Goal: Task Accomplishment & Management: Complete application form

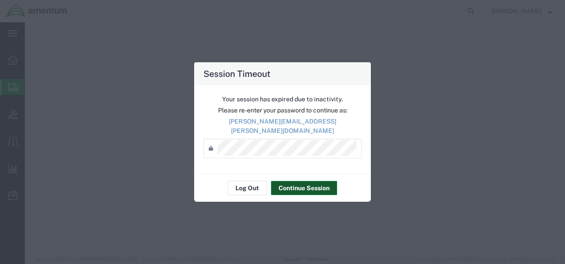
select select "CBOX"
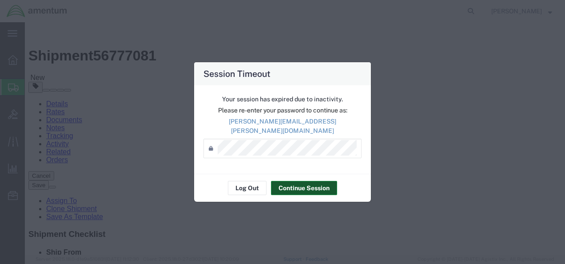
scroll to position [44, 0]
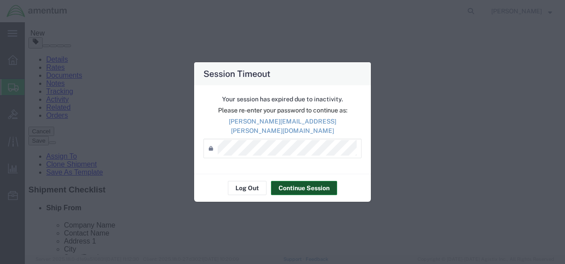
click at [291, 182] on button "Continue Session" at bounding box center [304, 188] width 66 height 14
click at [312, 181] on button "Continue Session" at bounding box center [304, 188] width 66 height 14
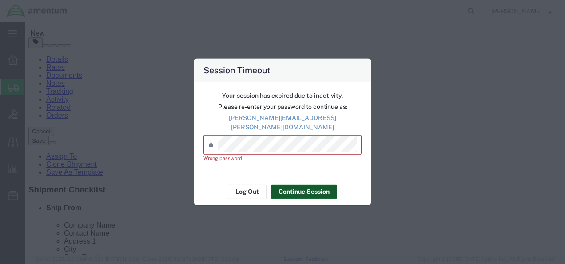
click at [291, 186] on button "Continue Session" at bounding box center [304, 191] width 66 height 14
click at [227, 154] on div "Wrong password" at bounding box center [282, 158] width 158 height 8
click at [250, 186] on button "Log Out" at bounding box center [247, 191] width 39 height 14
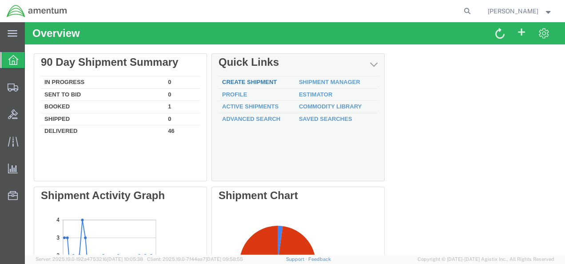
click at [263, 83] on link "Create Shipment" at bounding box center [249, 82] width 55 height 7
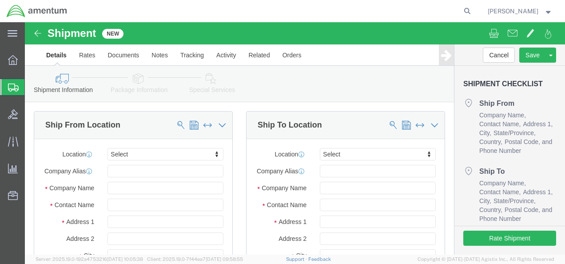
select select
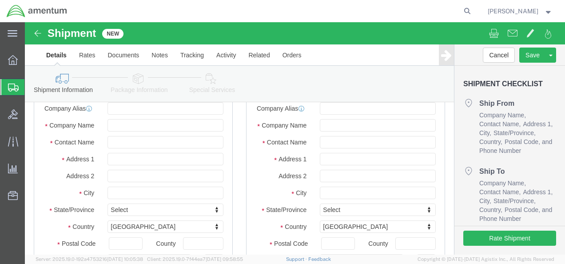
scroll to position [44, 0]
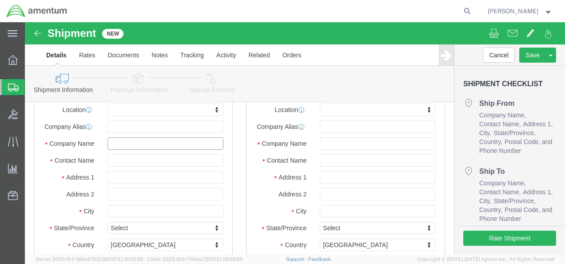
click input "text"
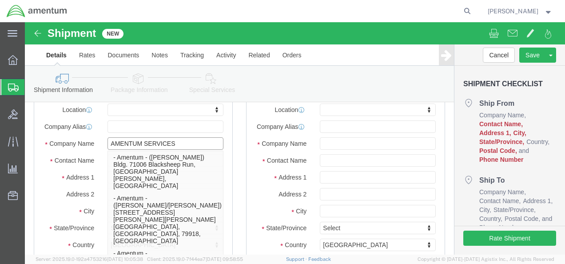
type input "AMENTUM SERVICES"
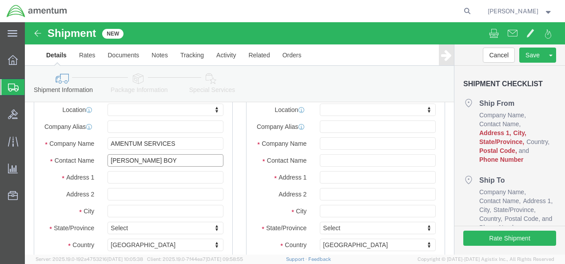
type input "[PERSON_NAME]"
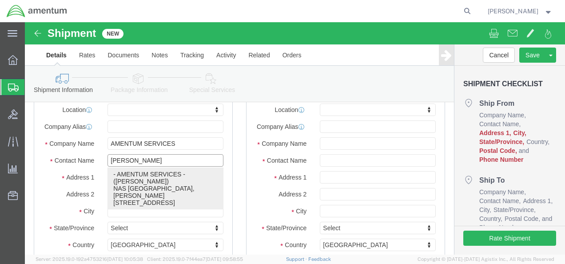
click p "- AMENTUM SERVICES - ([PERSON_NAME]) [GEOGRAPHIC_DATA], [PERSON_NAME][STREET_AD…"
select select
type input "[PERSON_NAME]"
type input "NAS [GEOGRAPHIC_DATA]"
type input "[PERSON_NAME] STREET BLDG. 796"
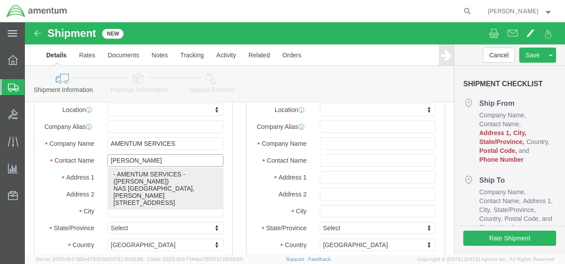
type input "[GEOGRAPHIC_DATA]"
type input "32212"
type input "[GEOGRAPHIC_DATA]"
type input "[PHONE_NUMBER]"
type input "[PERSON_NAME][EMAIL_ADDRESS][PERSON_NAME][DOMAIN_NAME]"
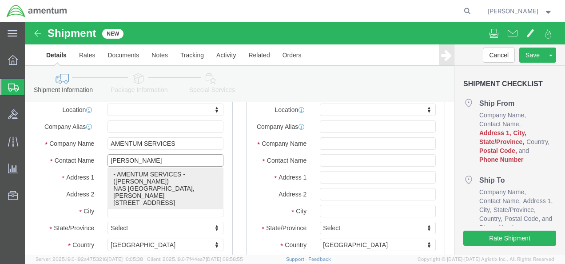
checkbox input "true"
select select "FL"
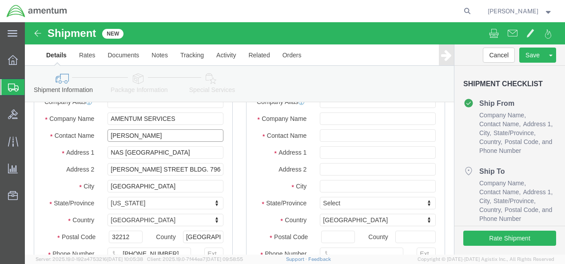
scroll to position [89, 0]
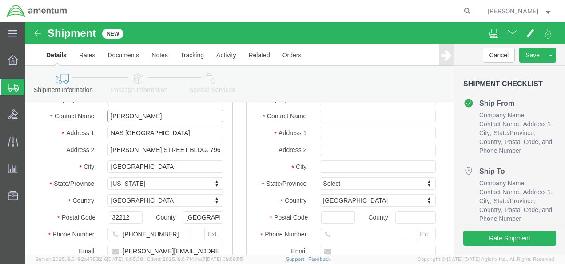
type input "[PERSON_NAME]"
click input "[PHONE_NUMBER]"
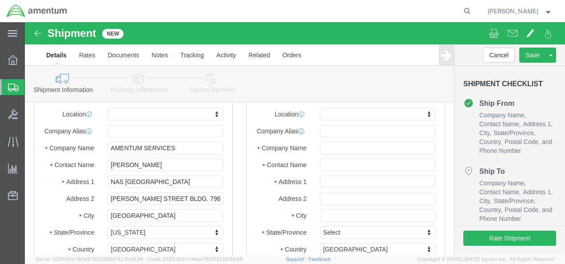
scroll to position [0, 0]
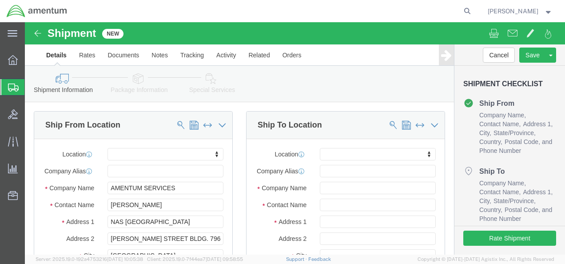
type input "[PHONE_NUMBER]"
drag, startPoint x: 163, startPoint y: 175, endPoint x: 48, endPoint y: 167, distance: 115.7
click div "Company Name AMENTUM SERVICES AMENTUM"
click input "text"
paste input "AMENTUM SERVICES"
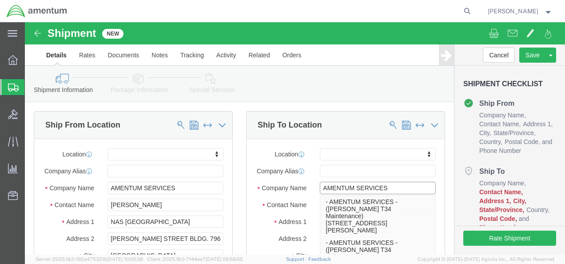
type input "AMENTUM SERVICES"
click div "Ship To Location"
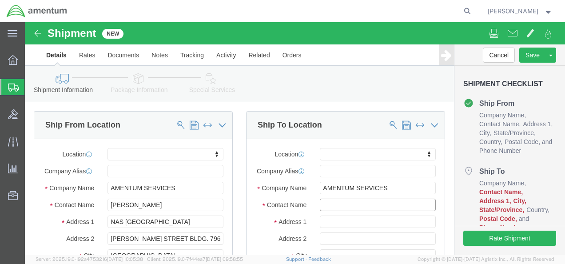
click input "text"
type input "ATTN: [PERSON_NAME] (AMENTUM)"
click input "text"
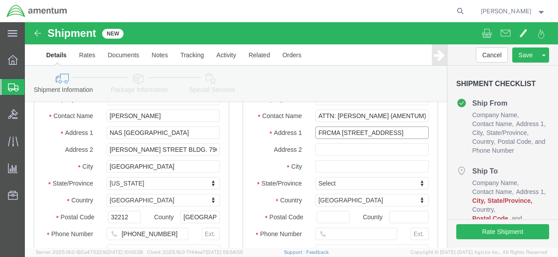
scroll to position [0, 0]
type input "FRCMA [STREET_ADDRESS]"
select select
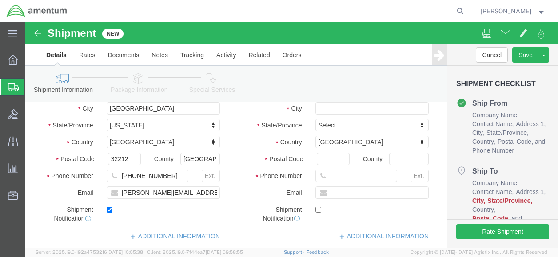
scroll to position [133, 0]
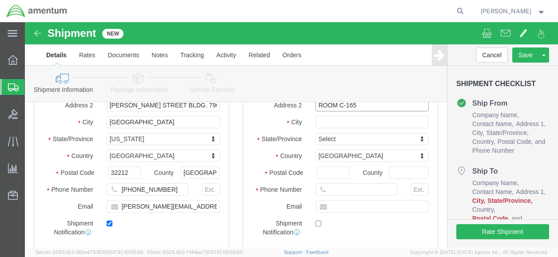
type input "ROOM C-165"
click input "text"
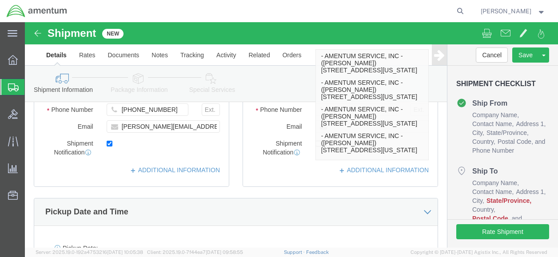
scroll to position [222, 0]
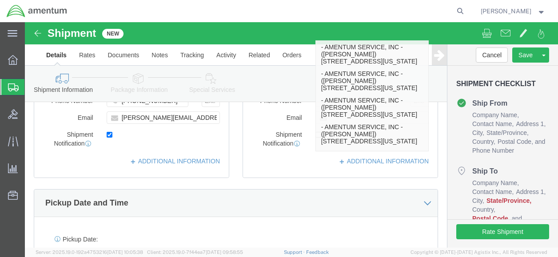
type input "[US_STATE][GEOGRAPHIC_DATA]"
select select
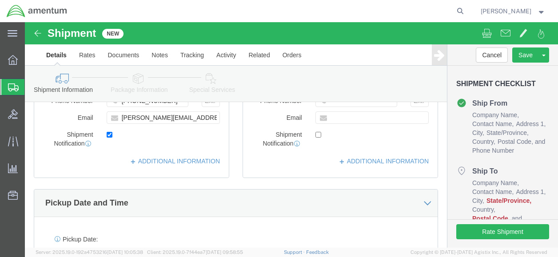
click div "Shipment Information Package Information Special Services"
type input "VIR"
select select
select select "VA"
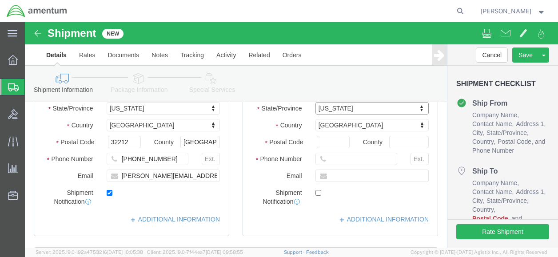
scroll to position [178, 0]
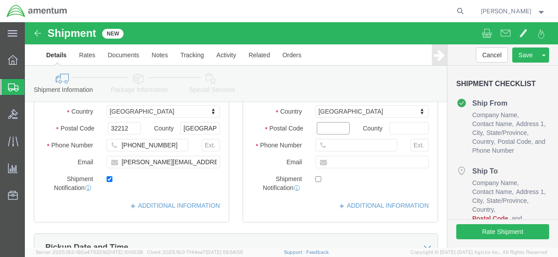
click input "Postal Code"
type input "23460"
select select
click input "text"
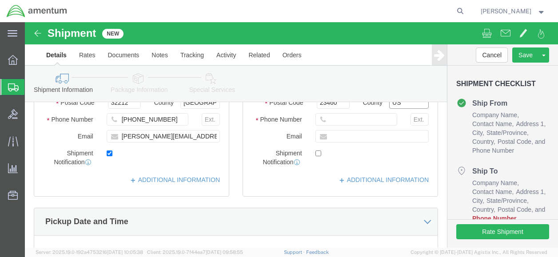
scroll to position [222, 0]
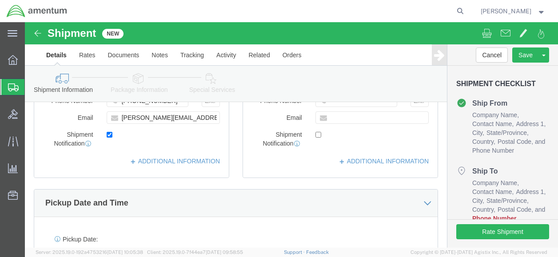
type input "US"
click input "text"
type input "[PHONE_NUMBER]"
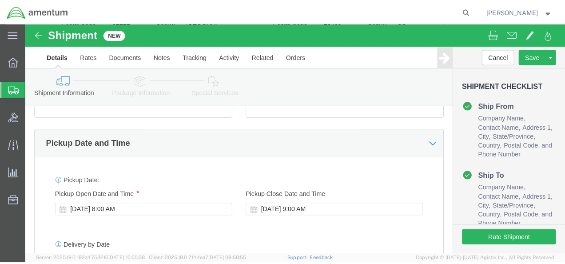
scroll to position [266, 0]
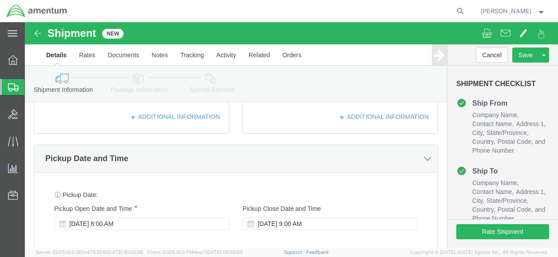
type input "[PERSON_NAME][EMAIL_ADDRESS][PERSON_NAME][DOMAIN_NAME]"
checkbox input "true"
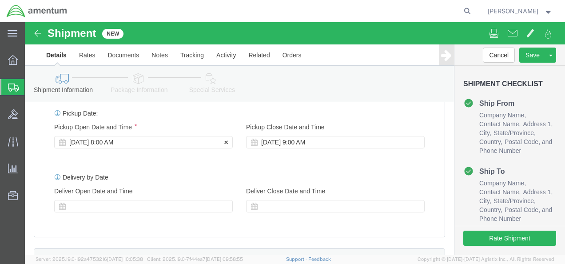
click div "[DATE] 8:00 AM"
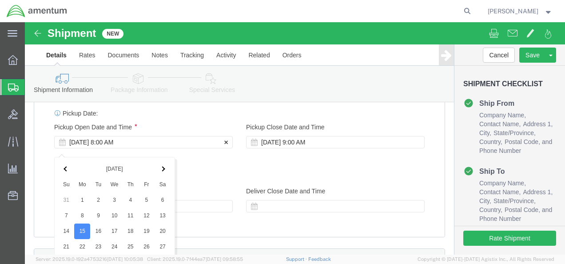
scroll to position [518, 0]
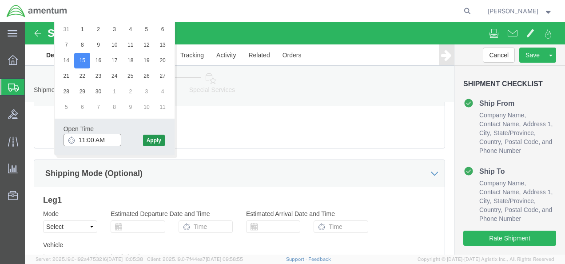
type input "11:00 AM"
click button "Apply"
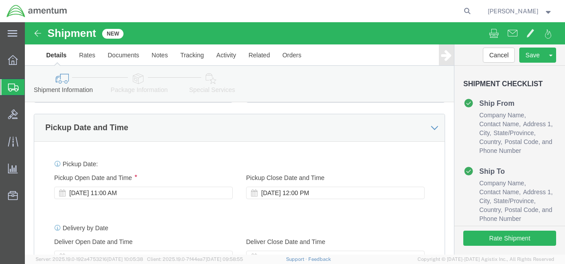
scroll to position [297, 0]
click div "[DATE] 12:00 PM"
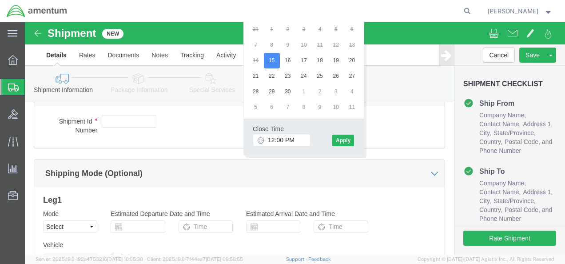
click div "Close Time 12:00 PM [DATE] 12:00 PM - [DATE] 12:00 PM Cancel Apply"
click button "Apply"
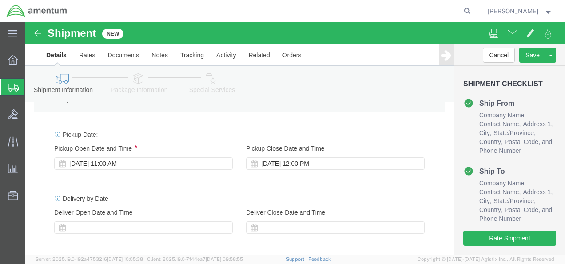
scroll to position [341, 0]
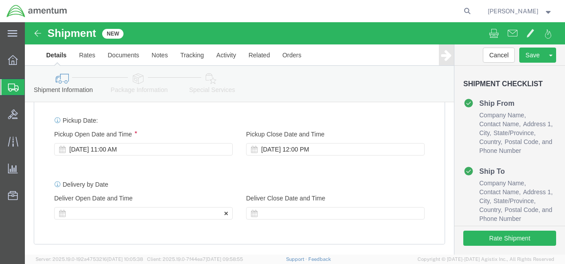
click div
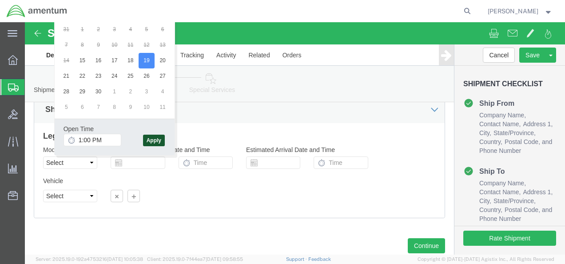
click button "Apply"
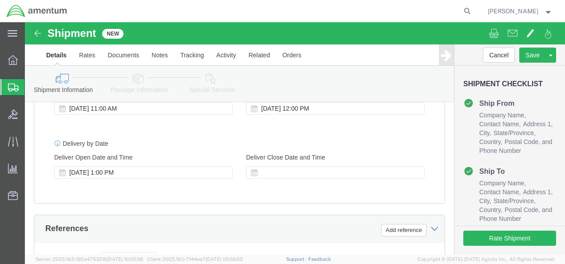
scroll to position [360, 0]
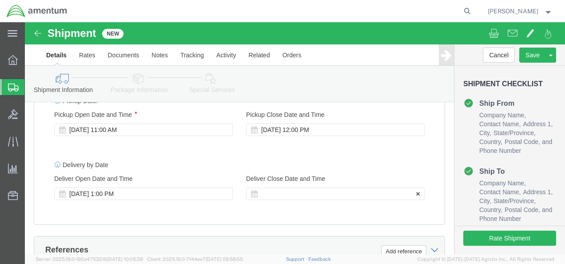
click div
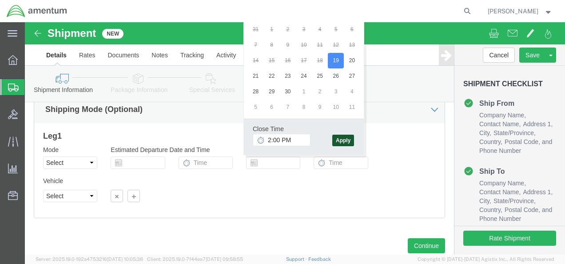
click button "Apply"
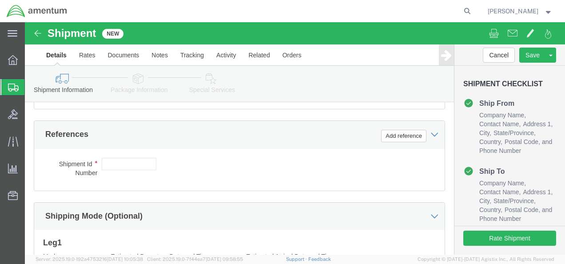
scroll to position [494, 0]
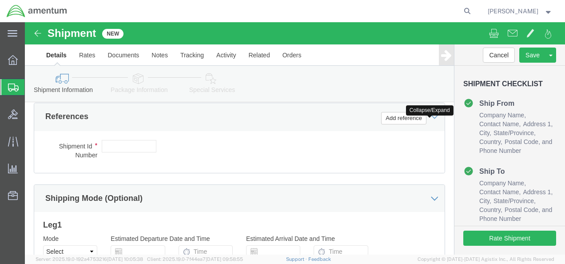
click icon
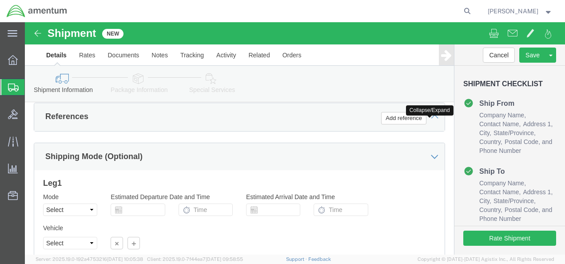
click icon
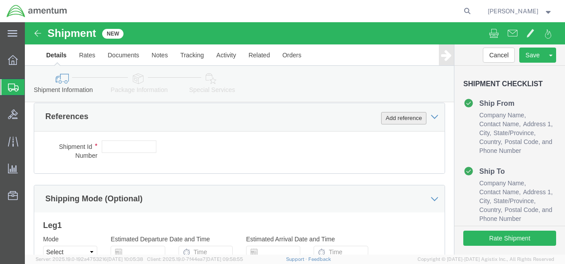
click button "Add reference"
click select "Select Account Type Activity ID Airline Appointment Number ASN Batch Request # …"
select select "PROJNUM"
click select "Select Account Type Activity ID Airline Appointment Number ASN Batch Request # …"
click input "text"
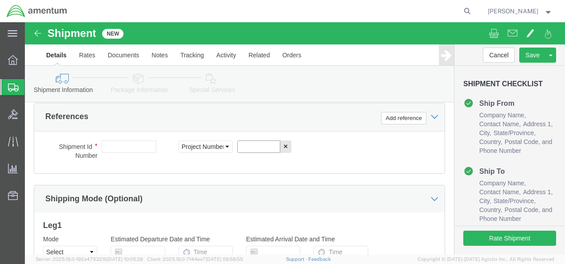
paste input "4735.2.2006AA.CR00.MATSP"
type input "4735.2.2006AA.CR00.MATSP"
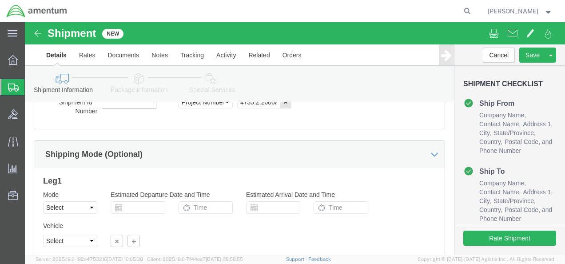
click input "text"
paste input "51476274"
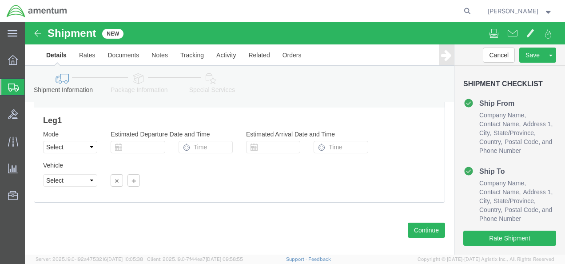
scroll to position [614, 0]
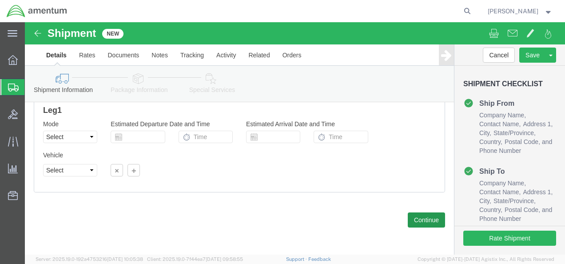
type input "51476274"
click button "Continue"
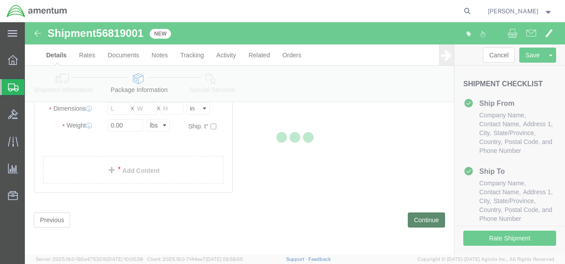
scroll to position [66, 0]
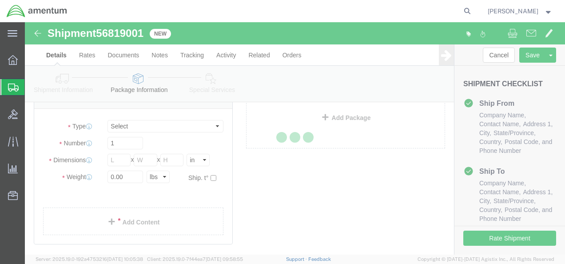
select select "CBOX"
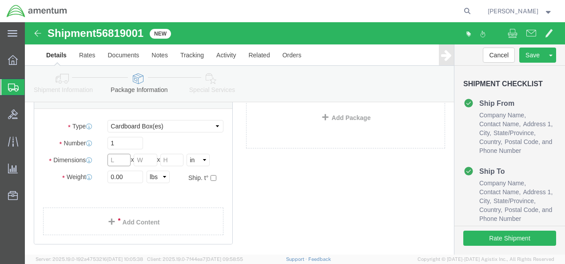
click input "text"
type input "14"
type input "7"
drag, startPoint x: 115, startPoint y: 154, endPoint x: 82, endPoint y: 155, distance: 33.8
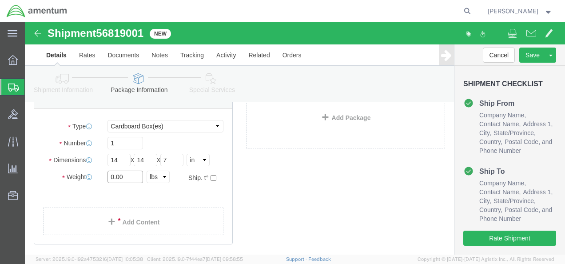
click input "0.00"
type input "10"
click div "Package Content # 1 x Package Type Select BCK Boxes Bale(s) Basket(s) Bolt(s) B…"
click link "Add Content"
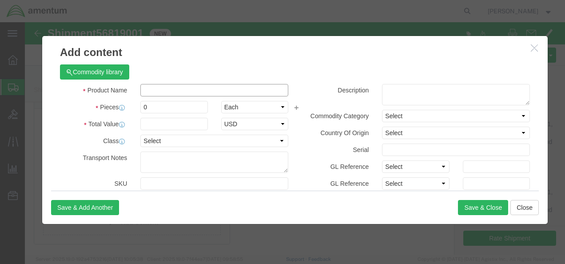
click input "text"
type input "b"
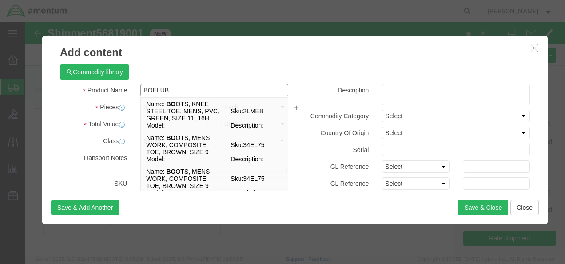
type input "BOELUBE"
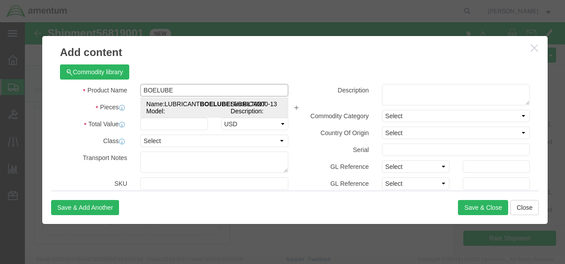
click strong "BOELUBE"
select select "USD"
type input "LUBRICANT BOELUBE LUBRICANT"
type input "BL70200-13"
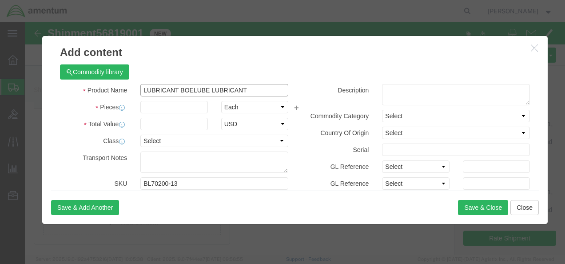
drag, startPoint x: 225, startPoint y: 63, endPoint x: 118, endPoint y: 67, distance: 108.0
click input "LUBRICANT BOELUBE LUBRICANT"
type input "LUBRICANT BOELUBE LUBRICANT"
click textarea
paste textarea "LUBRICANT BOELUBE LUBRICANT"
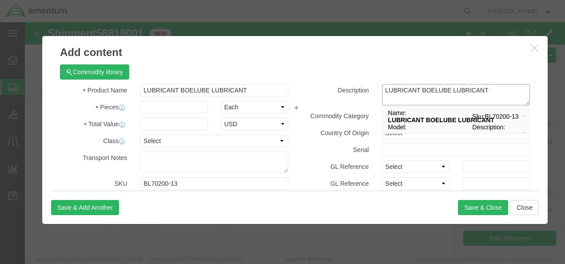
type textarea "LUBRICANT BOELUBE LUBRICANT"
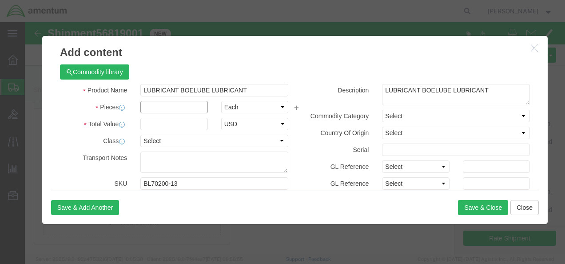
click input "text"
type input "10"
click input "text"
type input "350"
click select "Select 50 55 60 65 70 85 92.5 100 125 175 250 300 400"
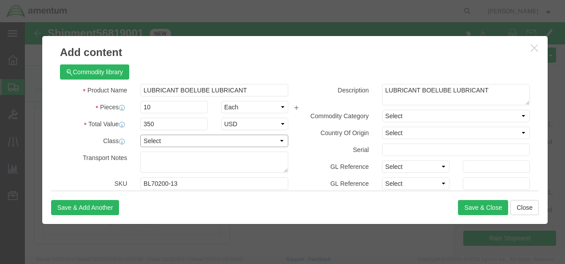
select select "50"
click select "Select 50 55 60 65 70 85 92.5 100 125 175 250 300 400"
click button "Save & Close"
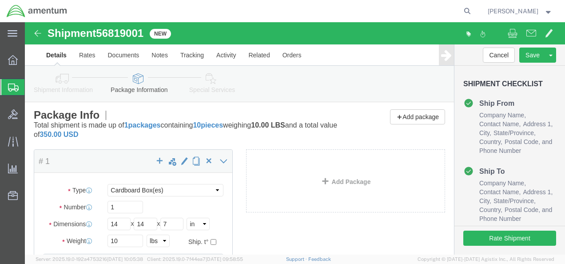
scroll to position [0, 0]
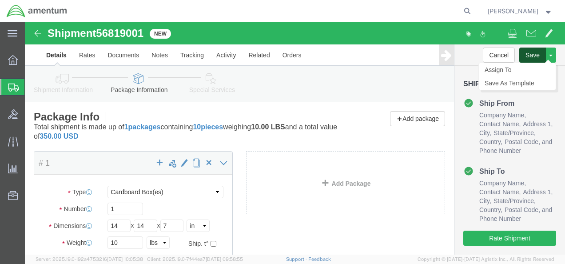
click button "Save"
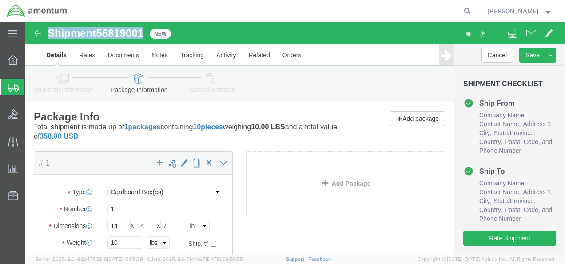
drag, startPoint x: 24, startPoint y: 14, endPoint x: 111, endPoint y: 16, distance: 87.5
click h1 "Shipment 56819001"
copy h1 "Shipment 56819001"
